Goal: Transaction & Acquisition: Purchase product/service

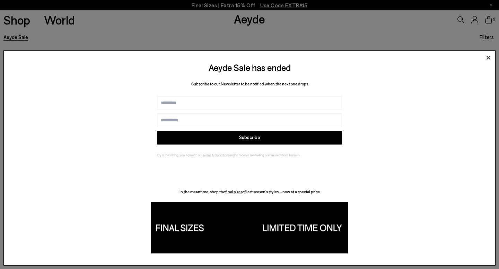
click at [488, 56] on icon at bounding box center [488, 58] width 10 height 10
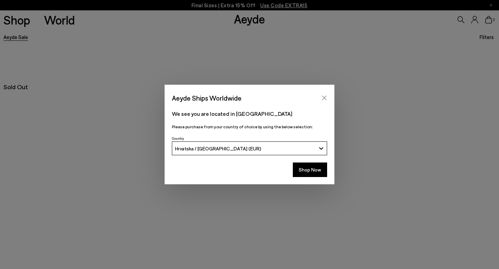
click at [323, 98] on icon "Close" at bounding box center [324, 98] width 6 height 6
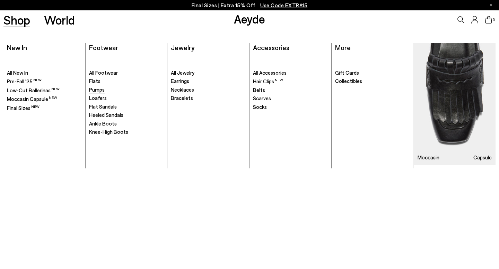
click at [96, 90] on span "Pumps" at bounding box center [97, 90] width 16 height 6
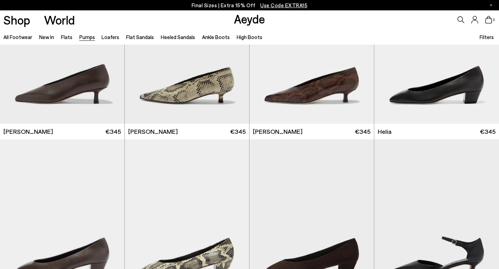
scroll to position [252, 0]
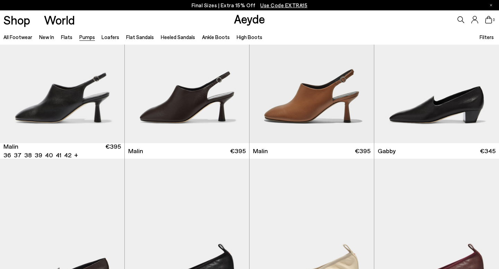
scroll to position [933, 0]
